Goal: Task Accomplishment & Management: Manage account settings

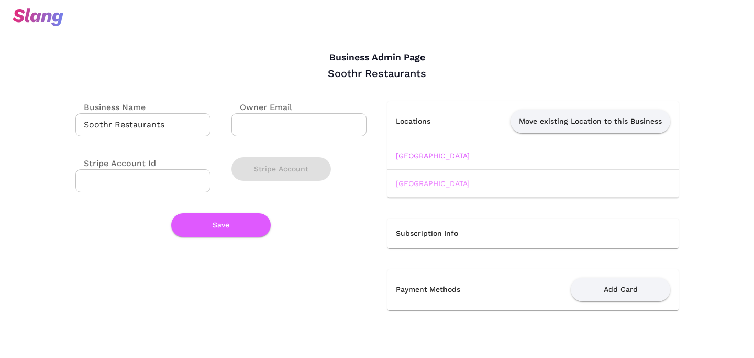
click at [430, 180] on link "Soothr Long Island City" at bounding box center [433, 183] width 74 height 8
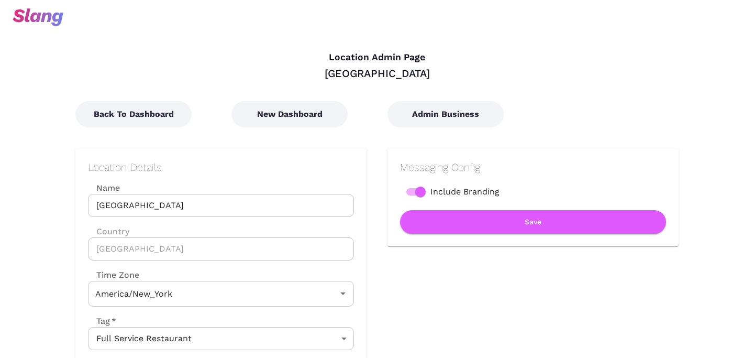
type input "Eastern Time"
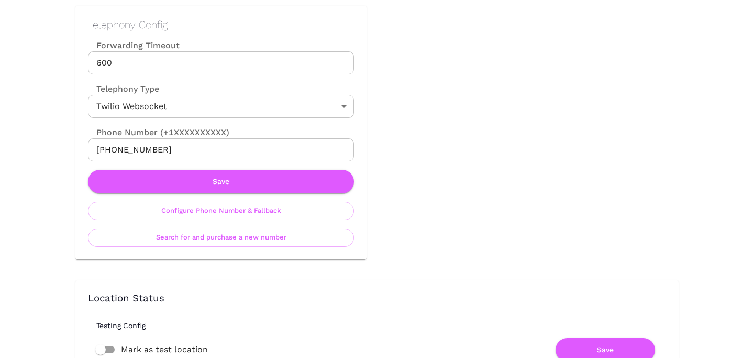
scroll to position [443, 0]
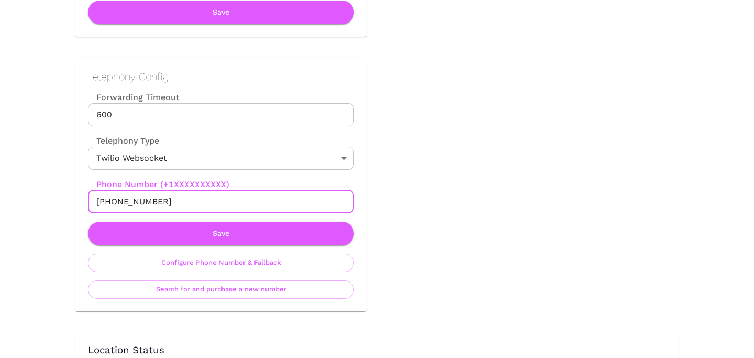
drag, startPoint x: 107, startPoint y: 201, endPoint x: 204, endPoint y: 201, distance: 96.8
click at [204, 201] on input "+19297232187" at bounding box center [221, 201] width 266 height 23
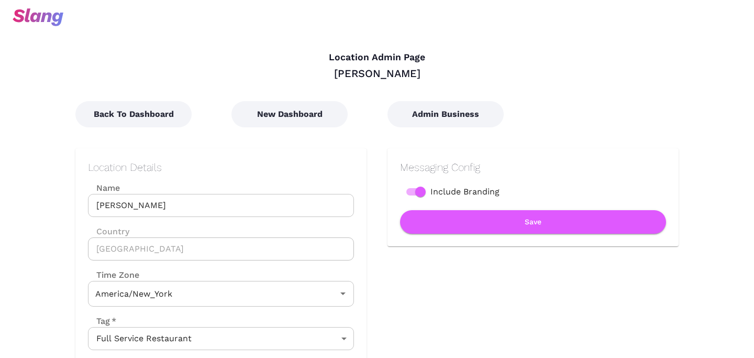
type input "Eastern Time"
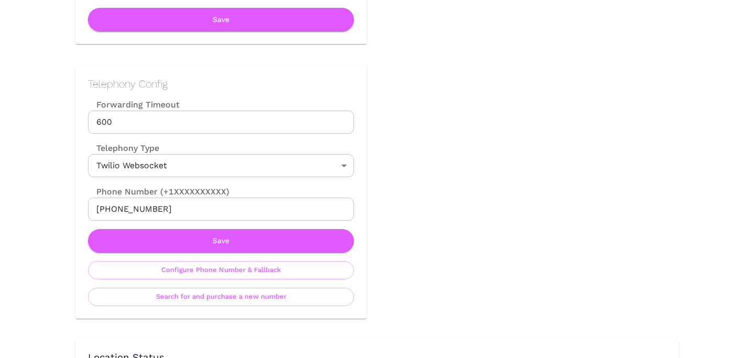
scroll to position [462, 0]
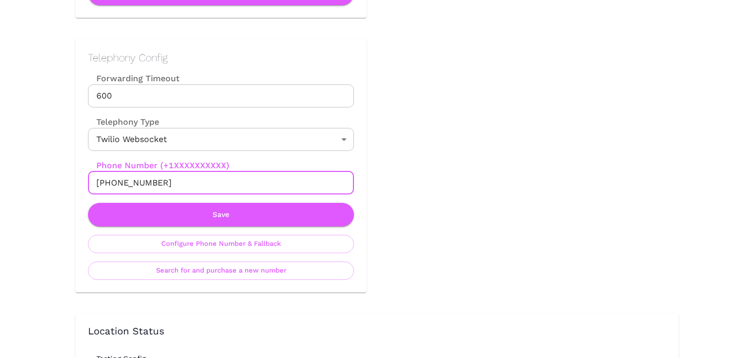
drag, startPoint x: 108, startPoint y: 181, endPoint x: 214, endPoint y: 182, distance: 105.7
click at [214, 181] on input "+14012693711" at bounding box center [221, 182] width 266 height 23
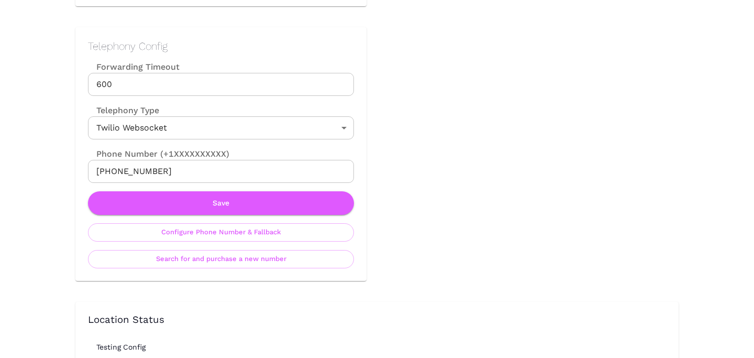
scroll to position [476, 0]
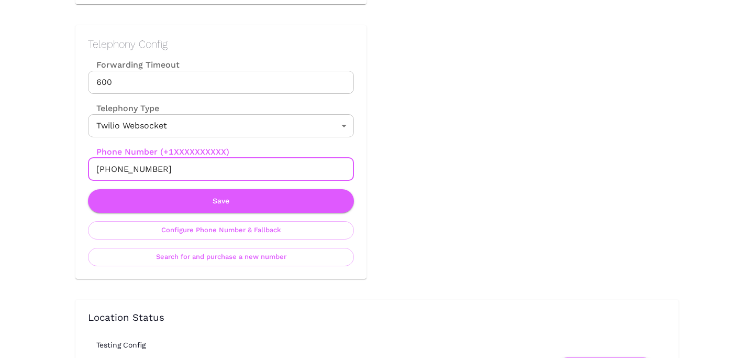
drag, startPoint x: 108, startPoint y: 171, endPoint x: 204, endPoint y: 171, distance: 96.3
click at [204, 171] on input "[PHONE_NUMBER]" at bounding box center [221, 169] width 266 height 23
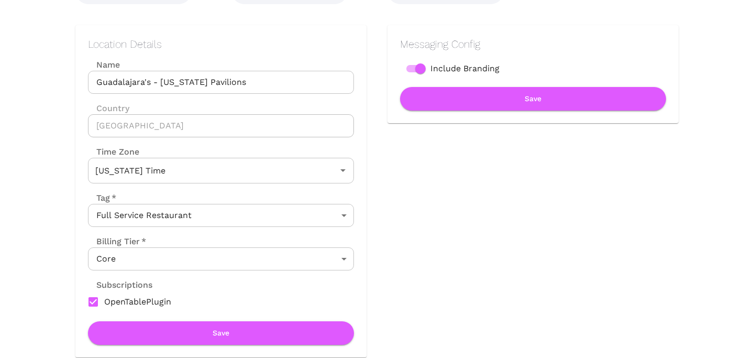
scroll to position [0, 0]
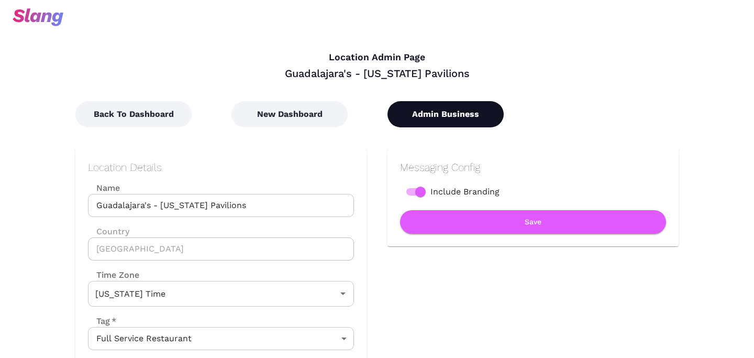
click at [420, 118] on button "Admin Business" at bounding box center [445, 114] width 116 height 26
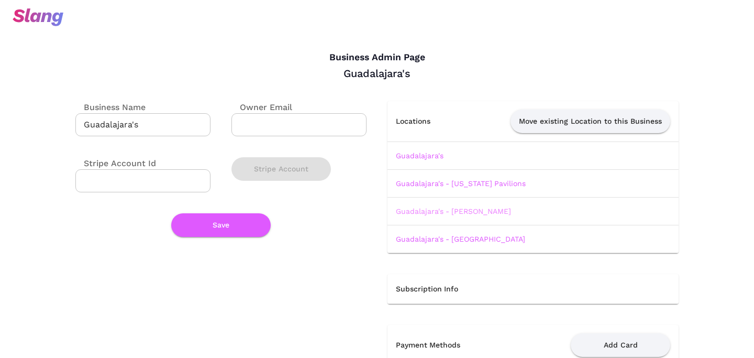
click at [421, 207] on link "Guadalajara's - [PERSON_NAME]" at bounding box center [453, 211] width 115 height 8
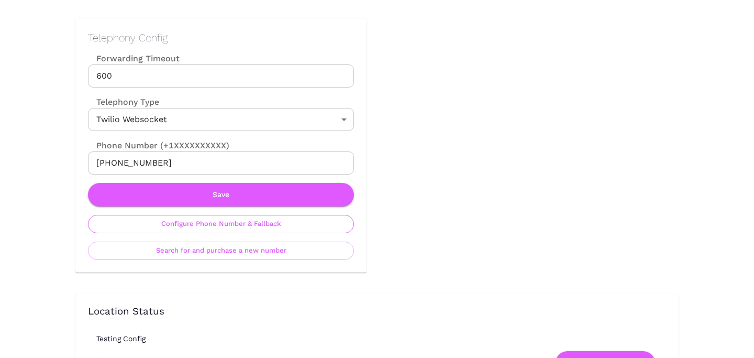
scroll to position [483, 0]
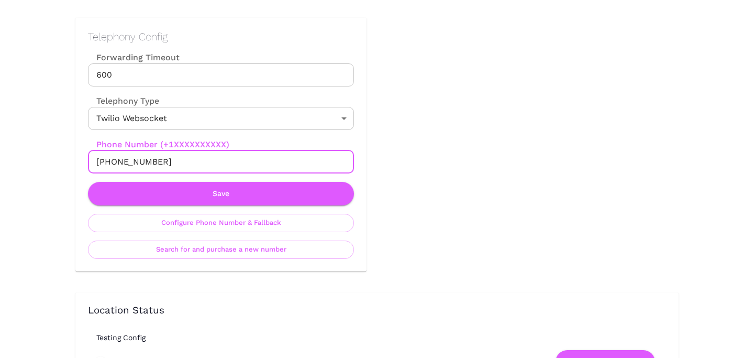
drag, startPoint x: 105, startPoint y: 160, endPoint x: 228, endPoint y: 160, distance: 122.5
click at [228, 160] on input "+15206755167" at bounding box center [221, 161] width 266 height 23
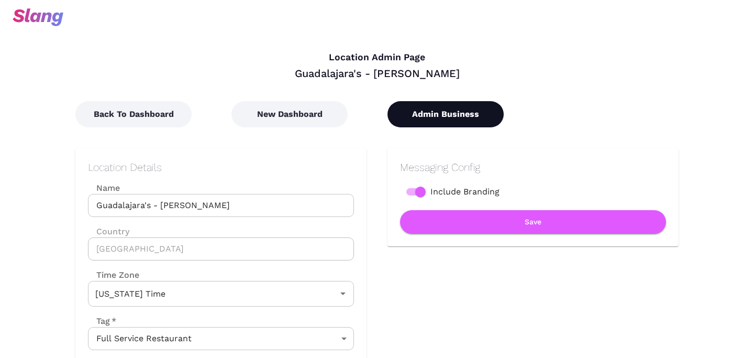
click at [440, 126] on button "Admin Business" at bounding box center [445, 114] width 116 height 26
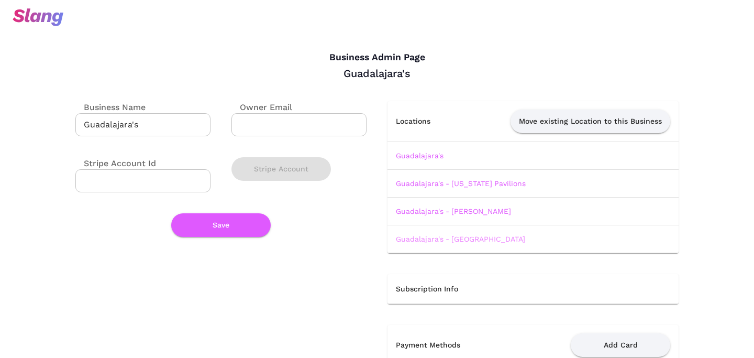
click at [412, 237] on link "Guadalajara's - Valencia" at bounding box center [460, 239] width 129 height 8
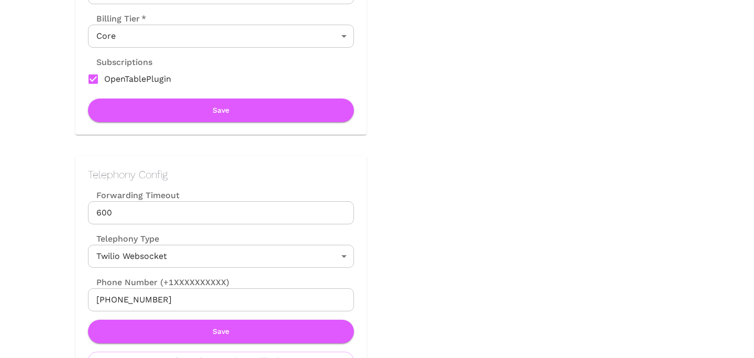
scroll to position [356, 0]
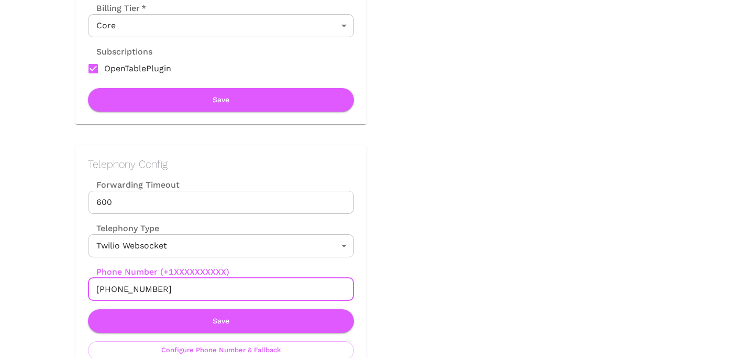
drag, startPoint x: 106, startPoint y: 286, endPoint x: 208, endPoint y: 286, distance: 102.1
click at [208, 286] on input "+15204386857" at bounding box center [221, 288] width 266 height 23
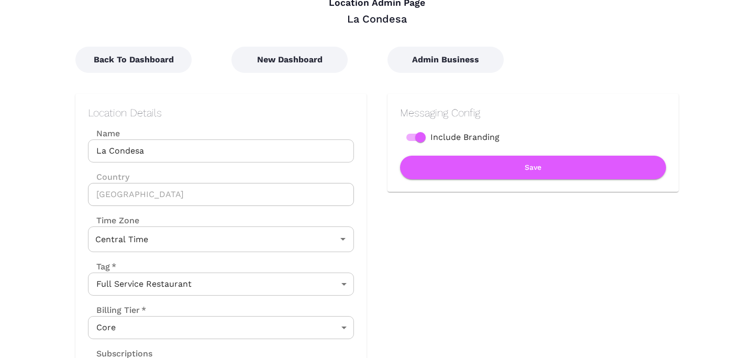
scroll to position [20, 0]
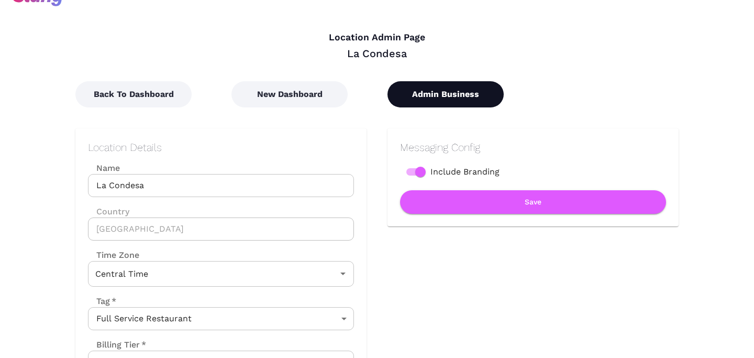
click at [437, 91] on button "Admin Business" at bounding box center [445, 94] width 116 height 26
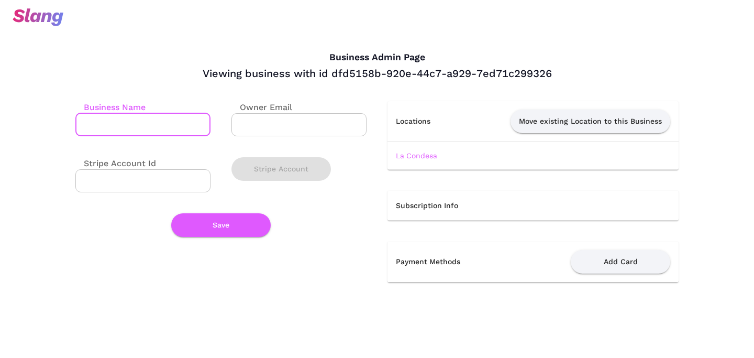
click at [149, 117] on input "Business Name" at bounding box center [142, 124] width 135 height 23
type input "La Condesa"
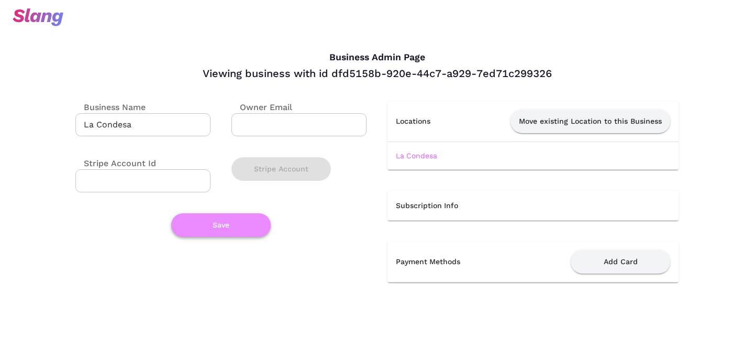
click at [231, 229] on button "Save" at bounding box center [220, 225] width 99 height 24
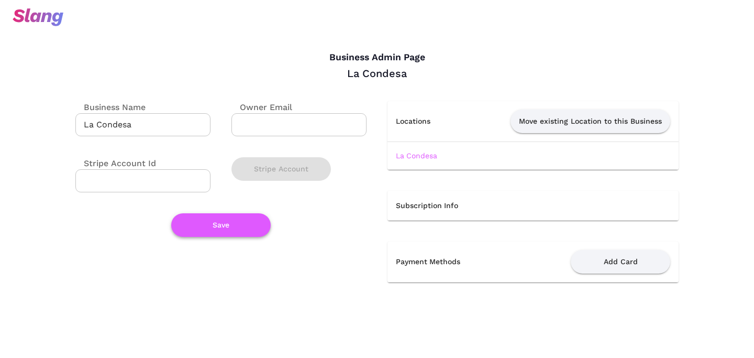
click at [220, 226] on button "Save" at bounding box center [220, 225] width 99 height 24
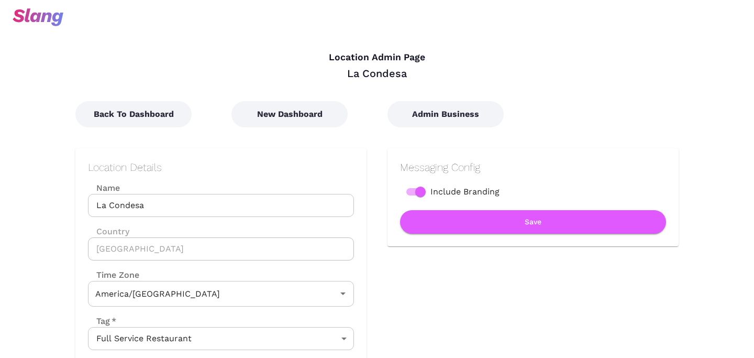
type input "Central Time"
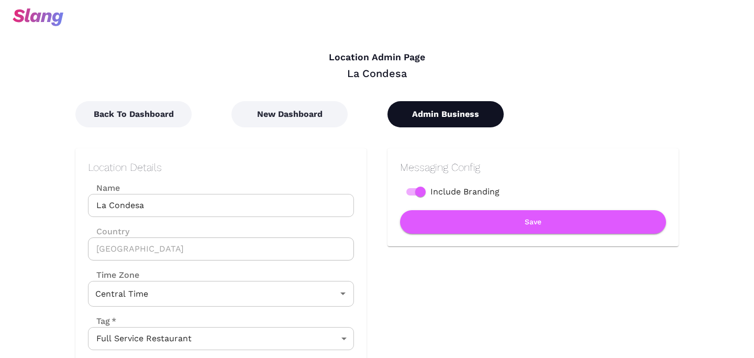
click at [418, 114] on button "Admin Business" at bounding box center [445, 114] width 116 height 26
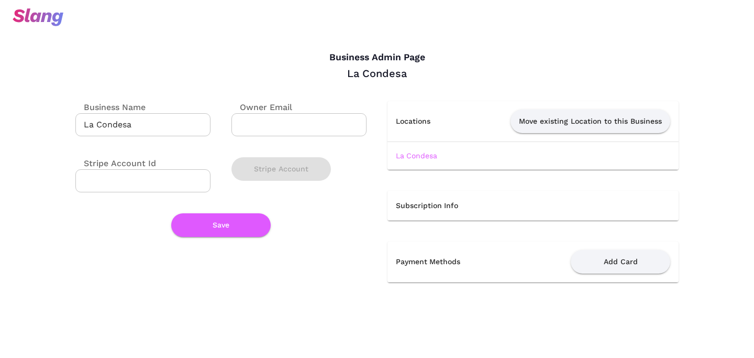
click at [128, 128] on input "La Condesa" at bounding box center [142, 124] width 135 height 23
type input "New Waterloo"
click at [225, 223] on button "Save" at bounding box center [220, 225] width 99 height 24
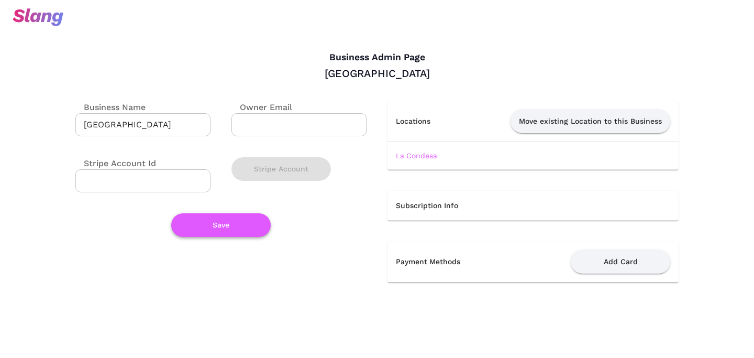
click at [225, 223] on button "Save" at bounding box center [220, 225] width 99 height 24
